Goal: Task Accomplishment & Management: Manage account settings

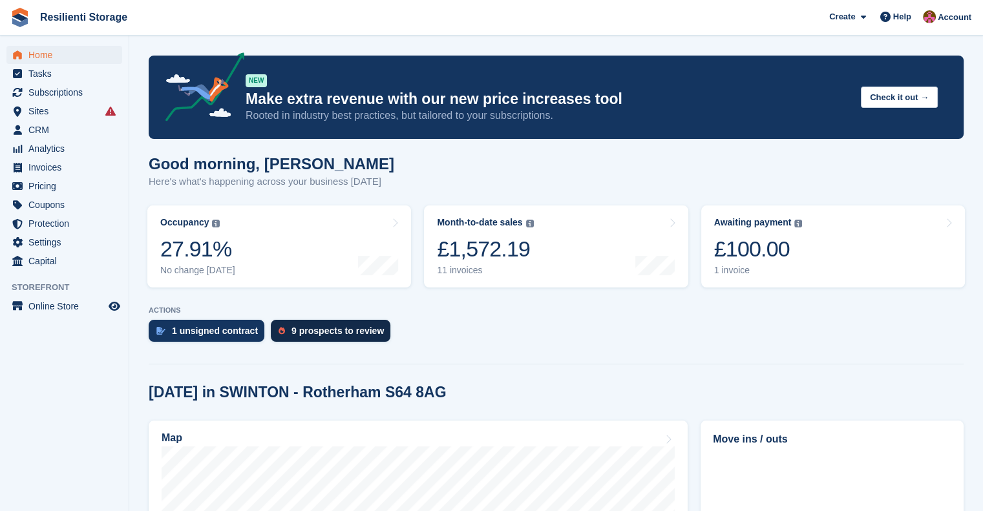
click at [312, 326] on div "9 prospects to review" at bounding box center [337, 331] width 92 height 10
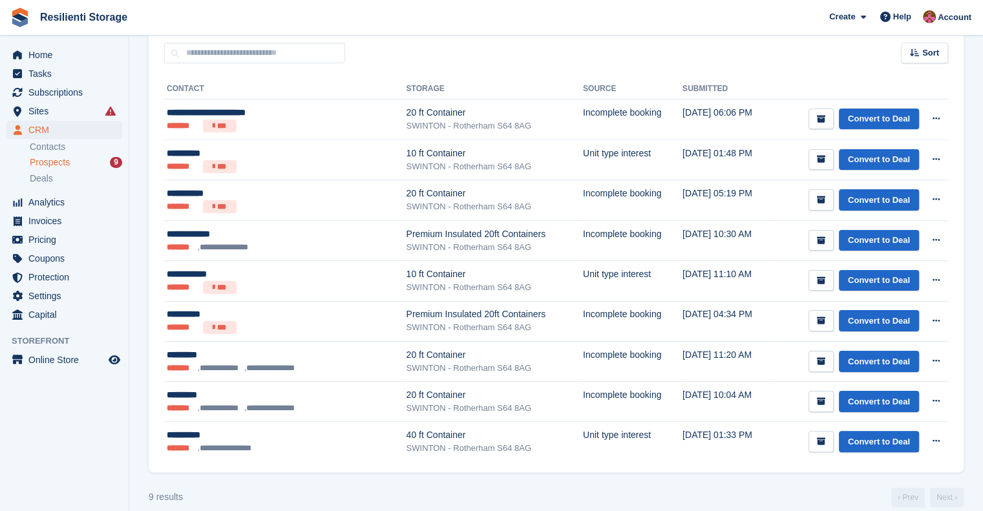
scroll to position [192, 0]
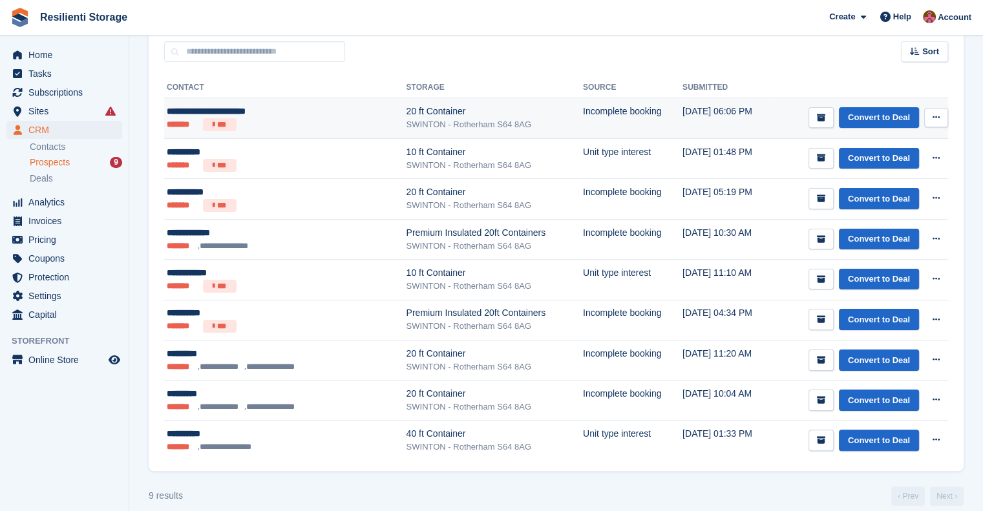
click at [936, 116] on icon at bounding box center [936, 117] width 7 height 8
click at [844, 136] on p "View contact" at bounding box center [886, 142] width 112 height 17
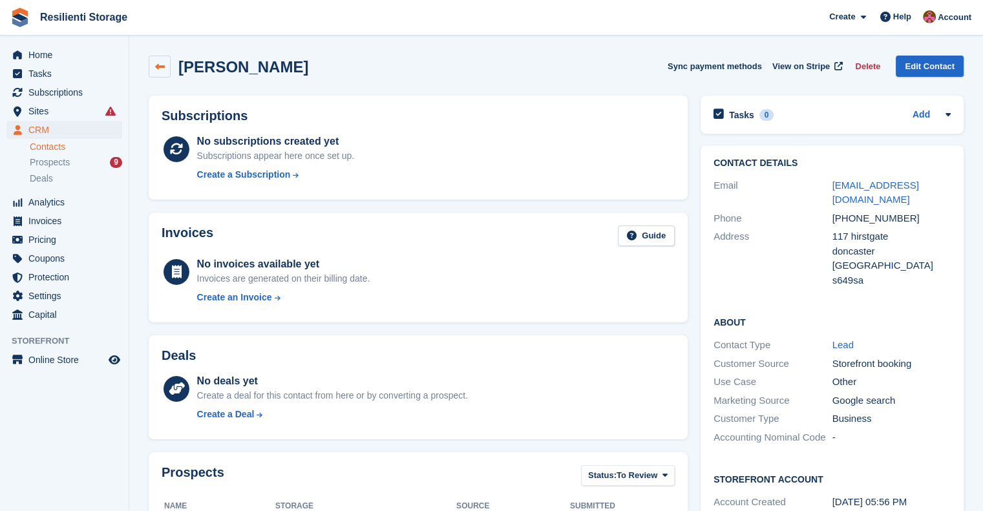
click at [159, 65] on icon at bounding box center [160, 67] width 10 height 10
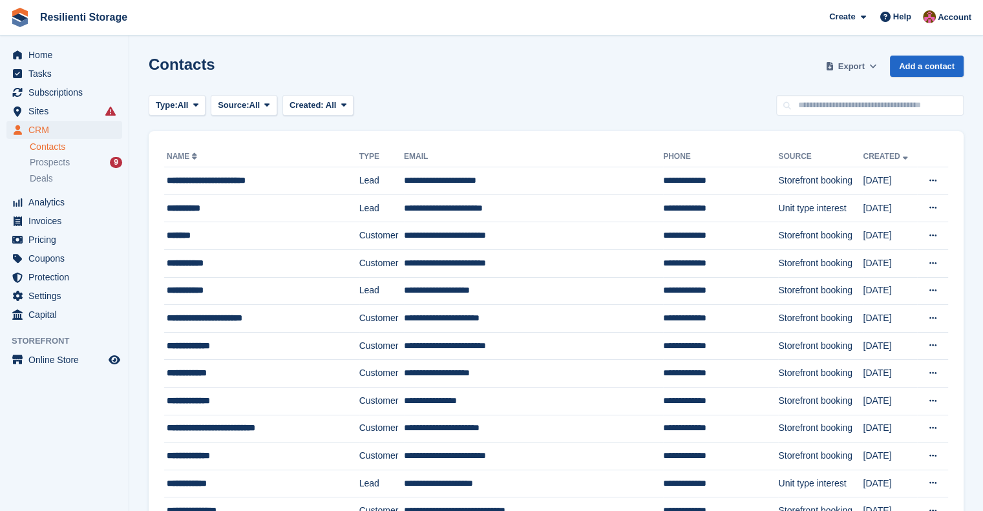
click at [843, 64] on span "Export" at bounding box center [851, 66] width 26 height 13
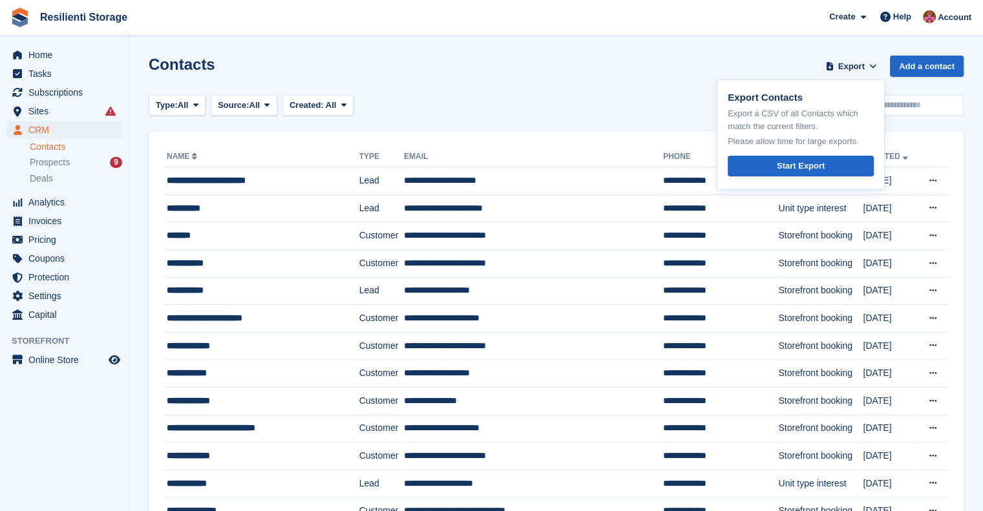
click at [812, 67] on div "Contacts Export Export Contacts Export a CSV of all Contacts which match the cu…" at bounding box center [556, 74] width 815 height 37
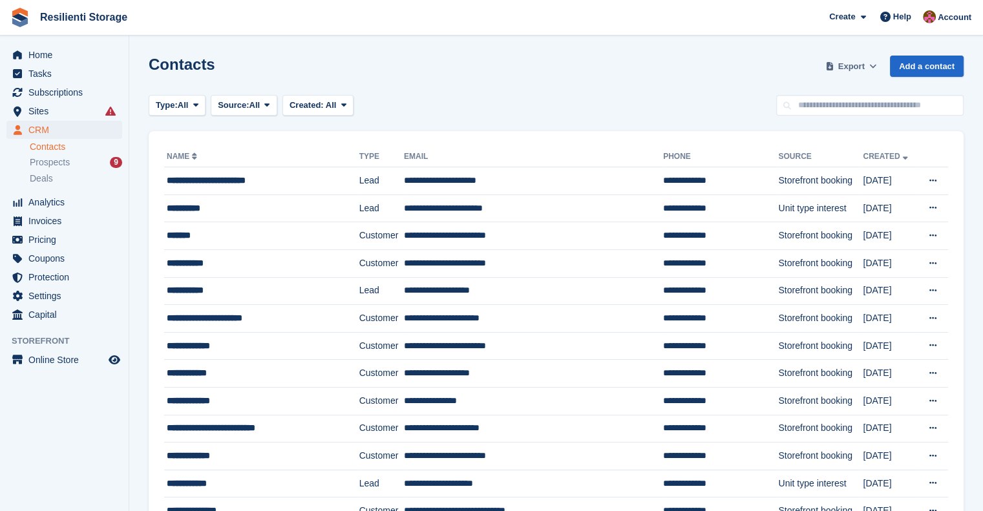
click at [865, 67] on span "Export" at bounding box center [851, 66] width 26 height 13
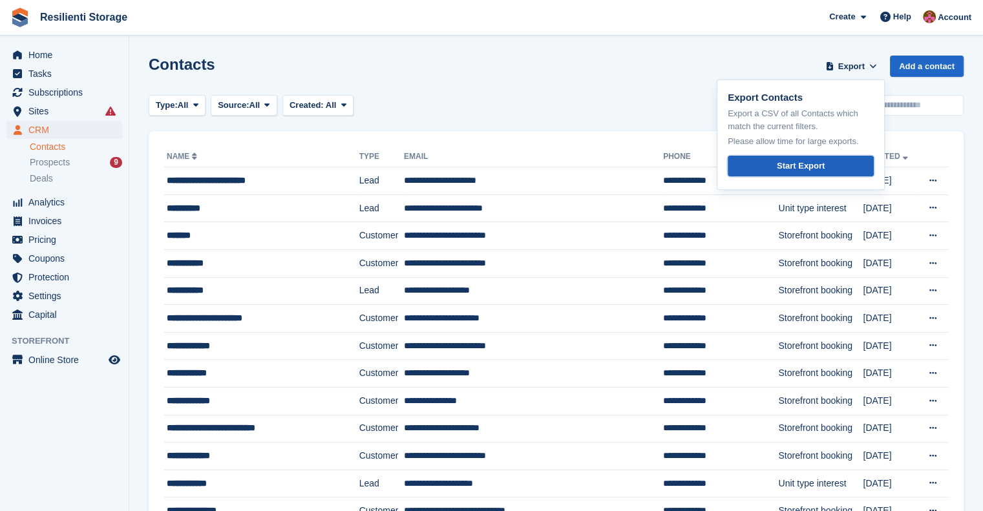
click at [779, 164] on link "Start Export" at bounding box center [801, 166] width 146 height 21
click at [598, 56] on div "Contacts Export Export Contacts Export a CSV of all Contacts which match the cu…" at bounding box center [556, 74] width 815 height 37
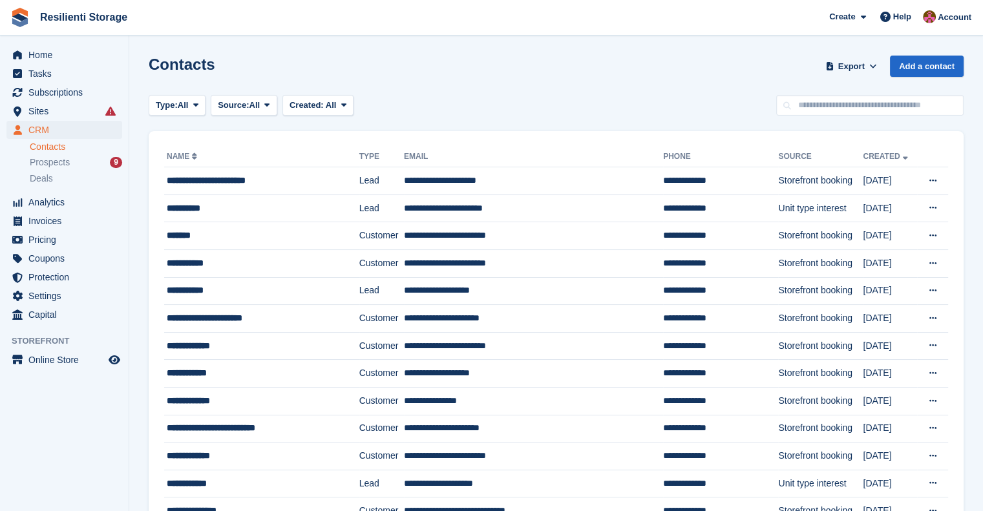
drag, startPoint x: 602, startPoint y: 59, endPoint x: 76, endPoint y: 144, distance: 533.0
click at [76, 144] on div "Home Tasks Subscriptions Subscriptions Subscriptions Contracts Price increases …" at bounding box center [491, 405] width 983 height 810
click at [62, 160] on span "Prospects" at bounding box center [50, 162] width 40 height 12
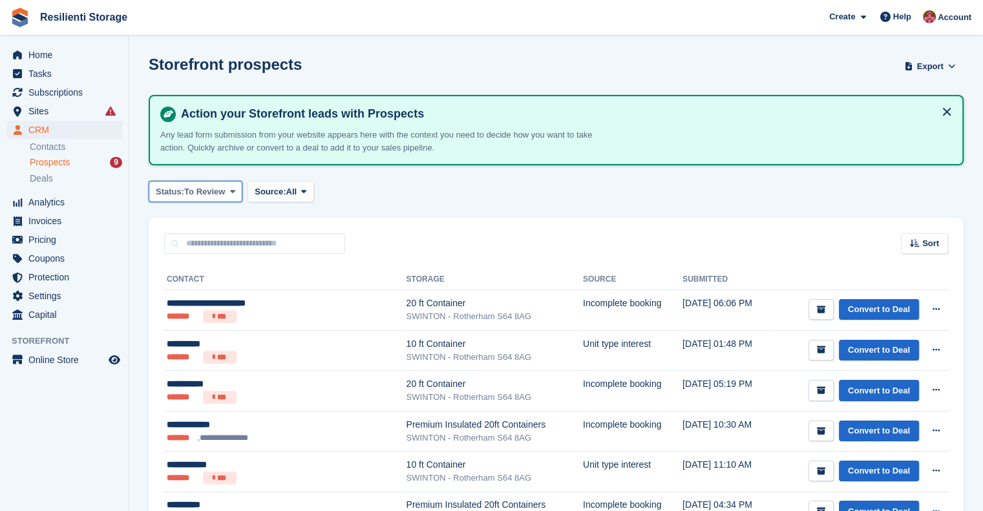
click at [207, 185] on span "To Review" at bounding box center [204, 191] width 41 height 13
click at [307, 187] on span at bounding box center [304, 191] width 10 height 10
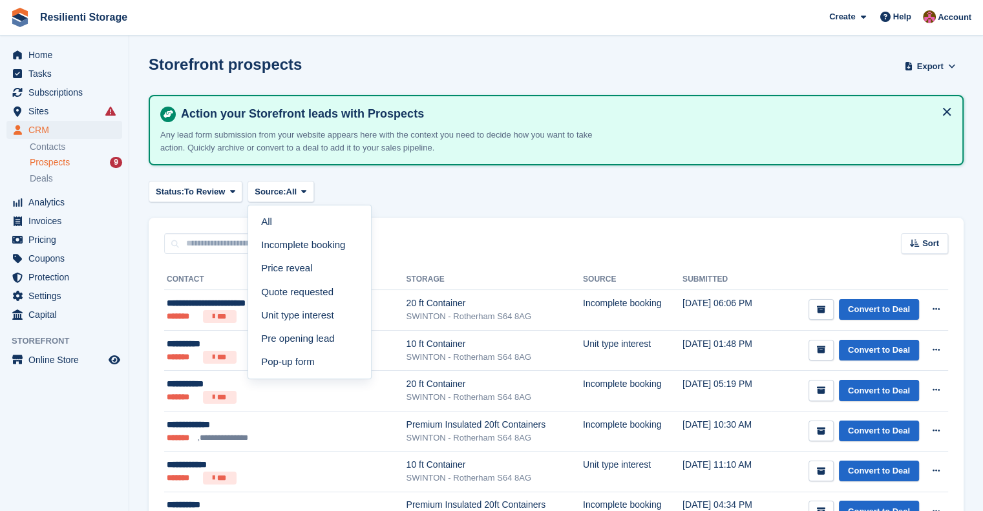
click at [368, 187] on div "Status: To Review All Archived To Review Source: All All Incomplete booking Pri…" at bounding box center [556, 191] width 815 height 21
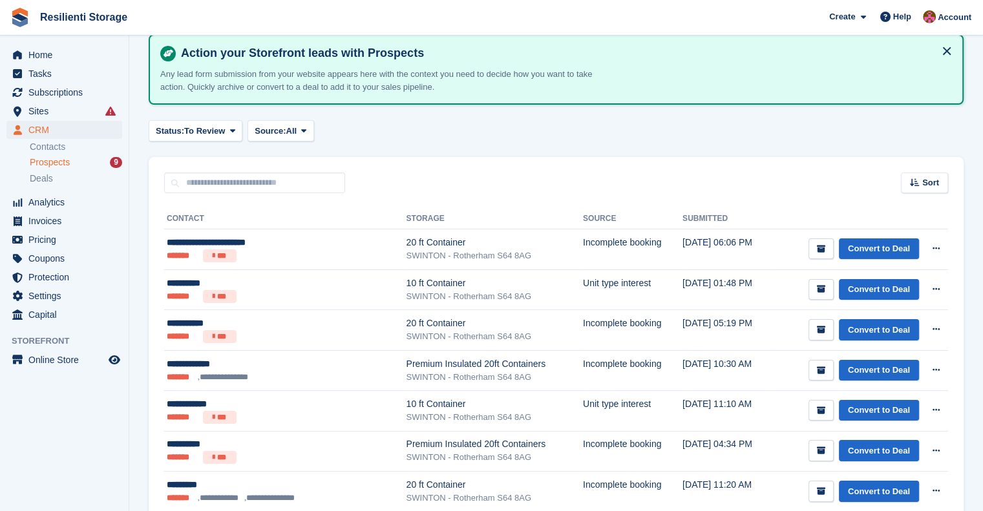
scroll to position [204, 0]
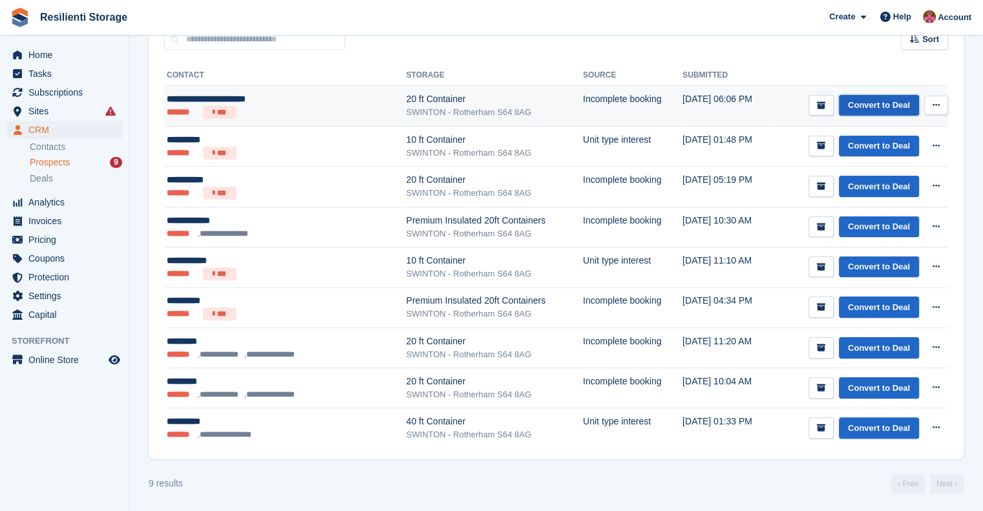
click at [860, 95] on link "Convert to Deal" at bounding box center [879, 105] width 80 height 21
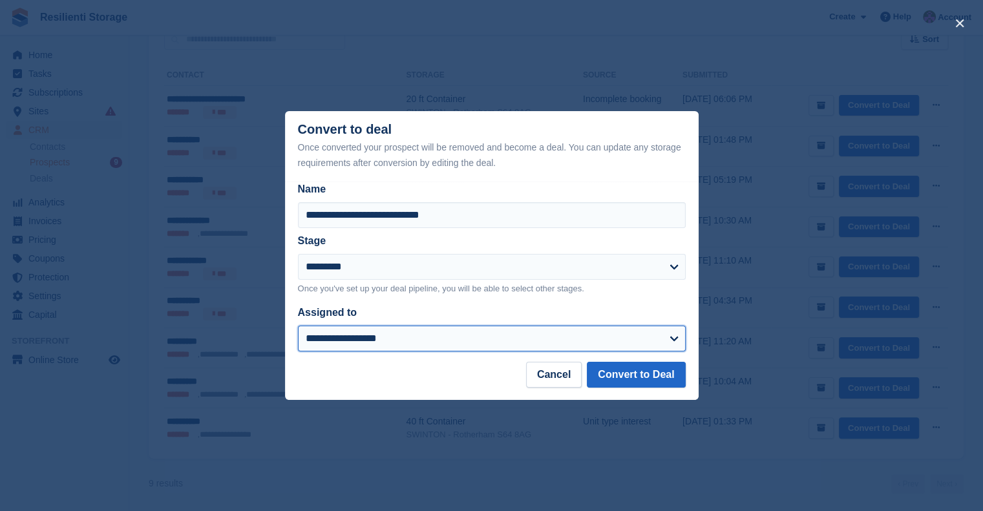
click at [616, 338] on select "**********" at bounding box center [492, 339] width 388 height 26
select select "****"
click at [298, 327] on select "**********" at bounding box center [492, 339] width 388 height 26
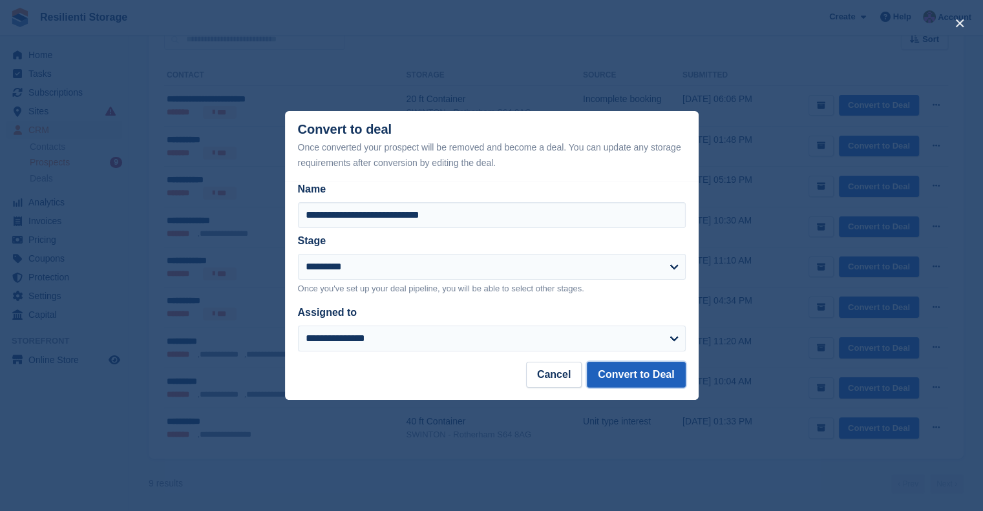
click at [632, 372] on button "Convert to Deal" at bounding box center [636, 375] width 98 height 26
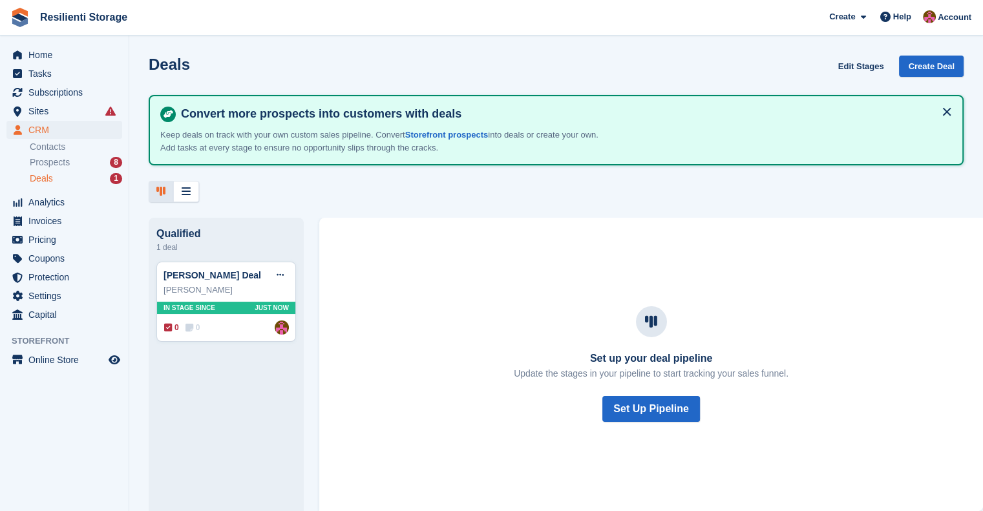
drag, startPoint x: 637, startPoint y: 408, endPoint x: 558, endPoint y: 386, distance: 81.9
click at [558, 386] on div "Set up your deal pipeline Update the stages in your pipeline to start tracking …" at bounding box center [651, 364] width 275 height 116
click at [626, 406] on button "Set Up Pipeline" at bounding box center [650, 409] width 97 height 26
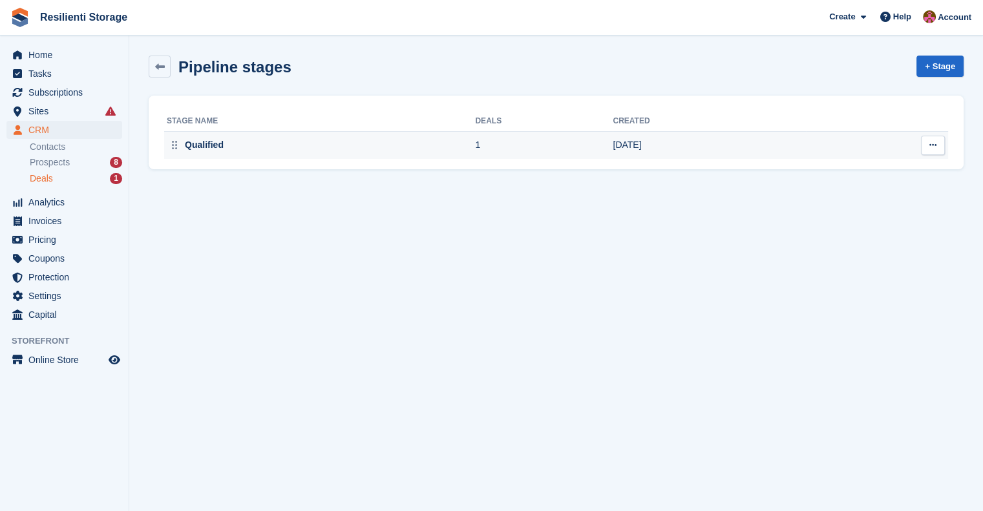
click at [926, 140] on button at bounding box center [933, 145] width 24 height 19
click at [796, 150] on td "27 Mar 2024" at bounding box center [709, 145] width 193 height 27
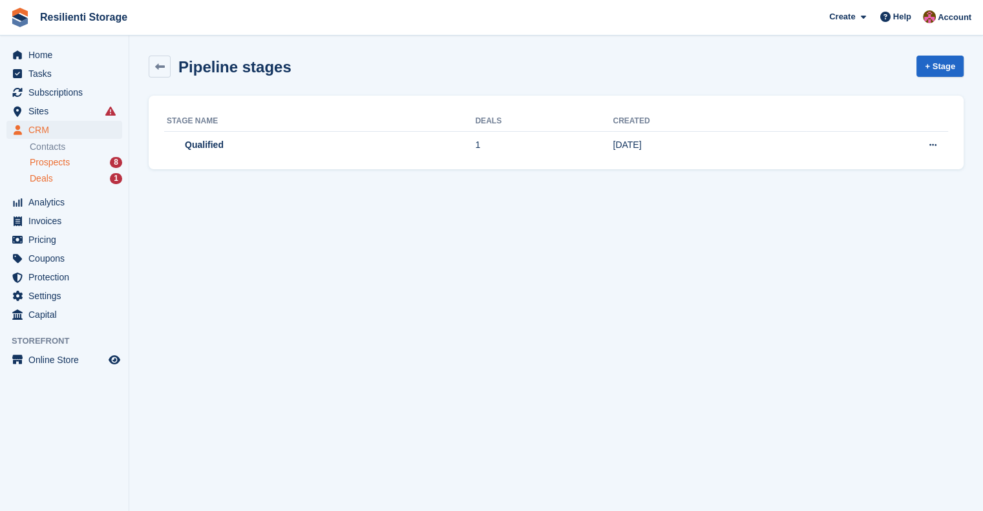
click at [109, 160] on div "Prospects 8" at bounding box center [76, 162] width 92 height 12
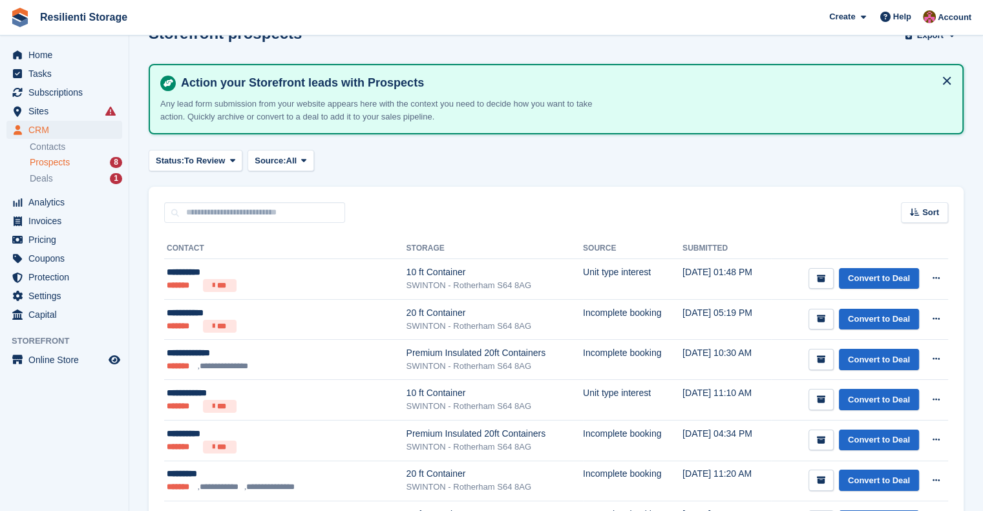
scroll to position [17, 0]
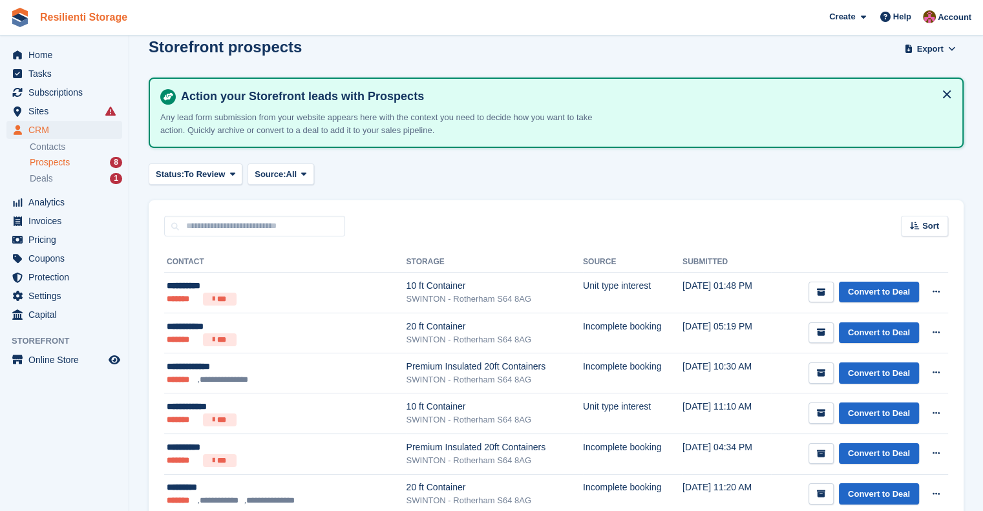
click at [55, 19] on link "Resilienti Storage" at bounding box center [84, 16] width 98 height 21
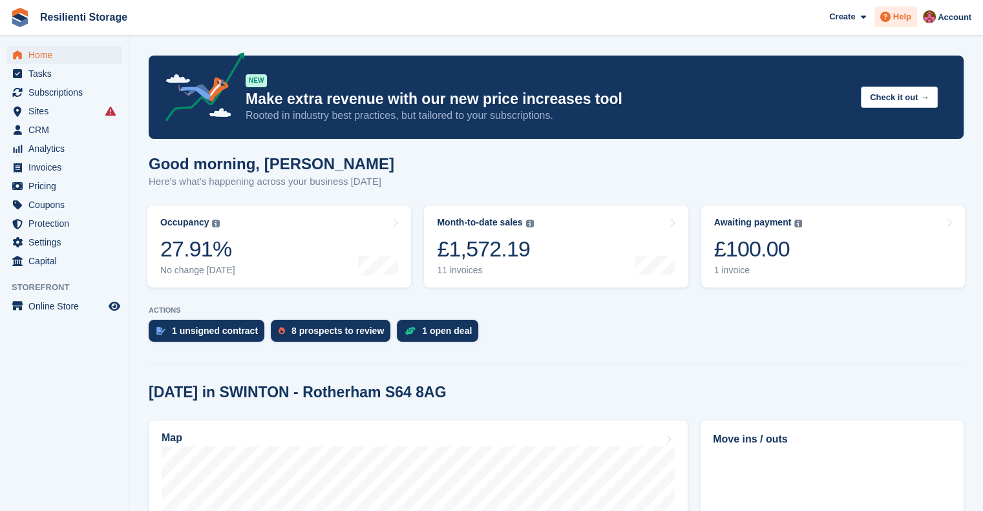
click at [893, 13] on span at bounding box center [886, 17] width 16 height 16
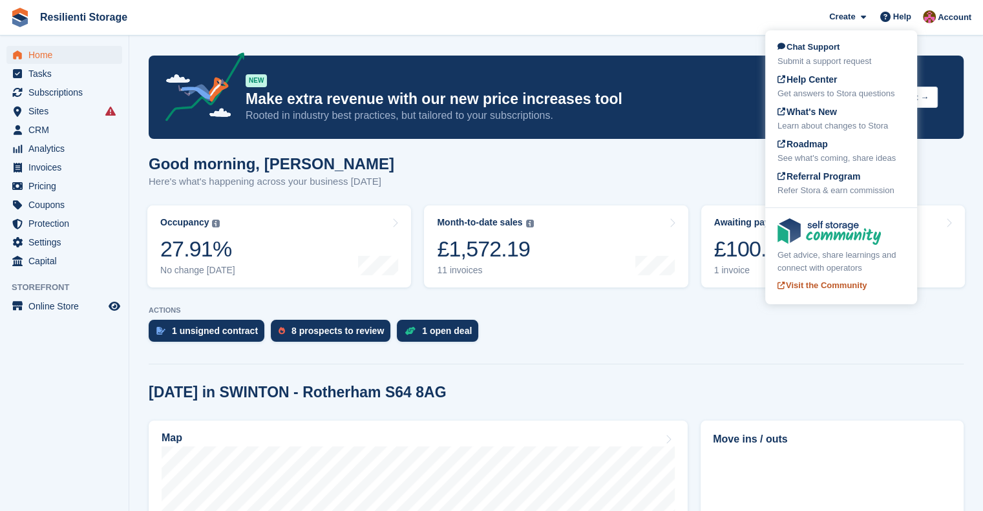
click at [798, 290] on span "Visit the Community" at bounding box center [821, 285] width 89 height 10
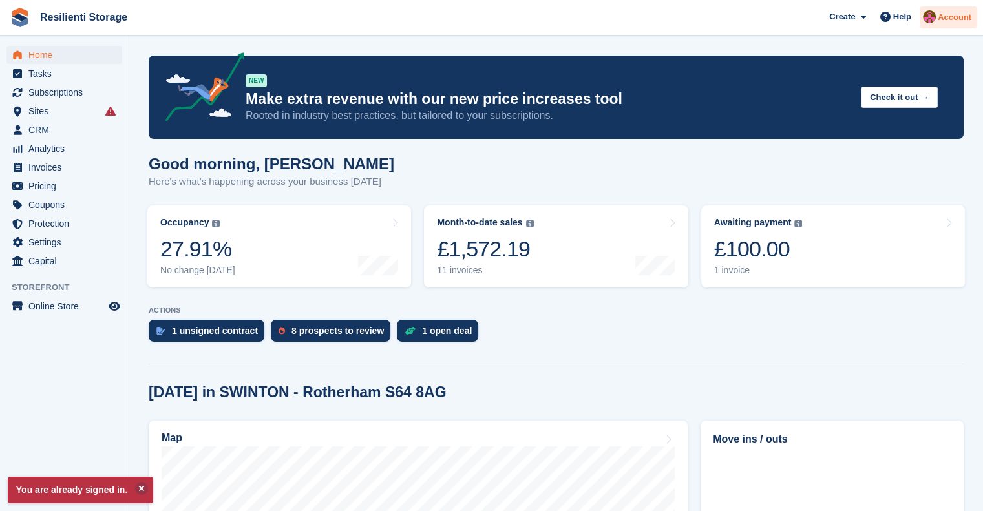
click at [955, 17] on span "Account" at bounding box center [955, 17] width 34 height 13
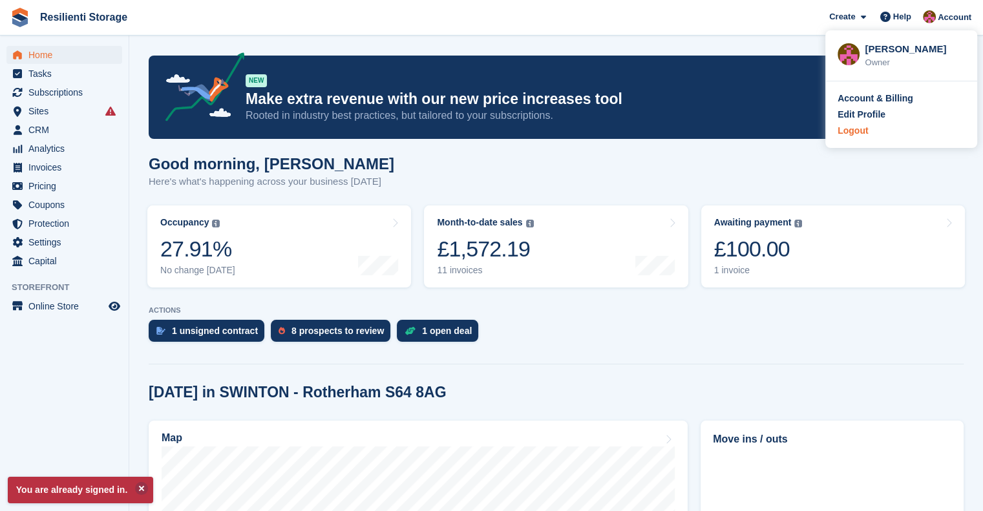
click at [871, 136] on div "Logout" at bounding box center [901, 131] width 127 height 14
